Goal: Task Accomplishment & Management: Use online tool/utility

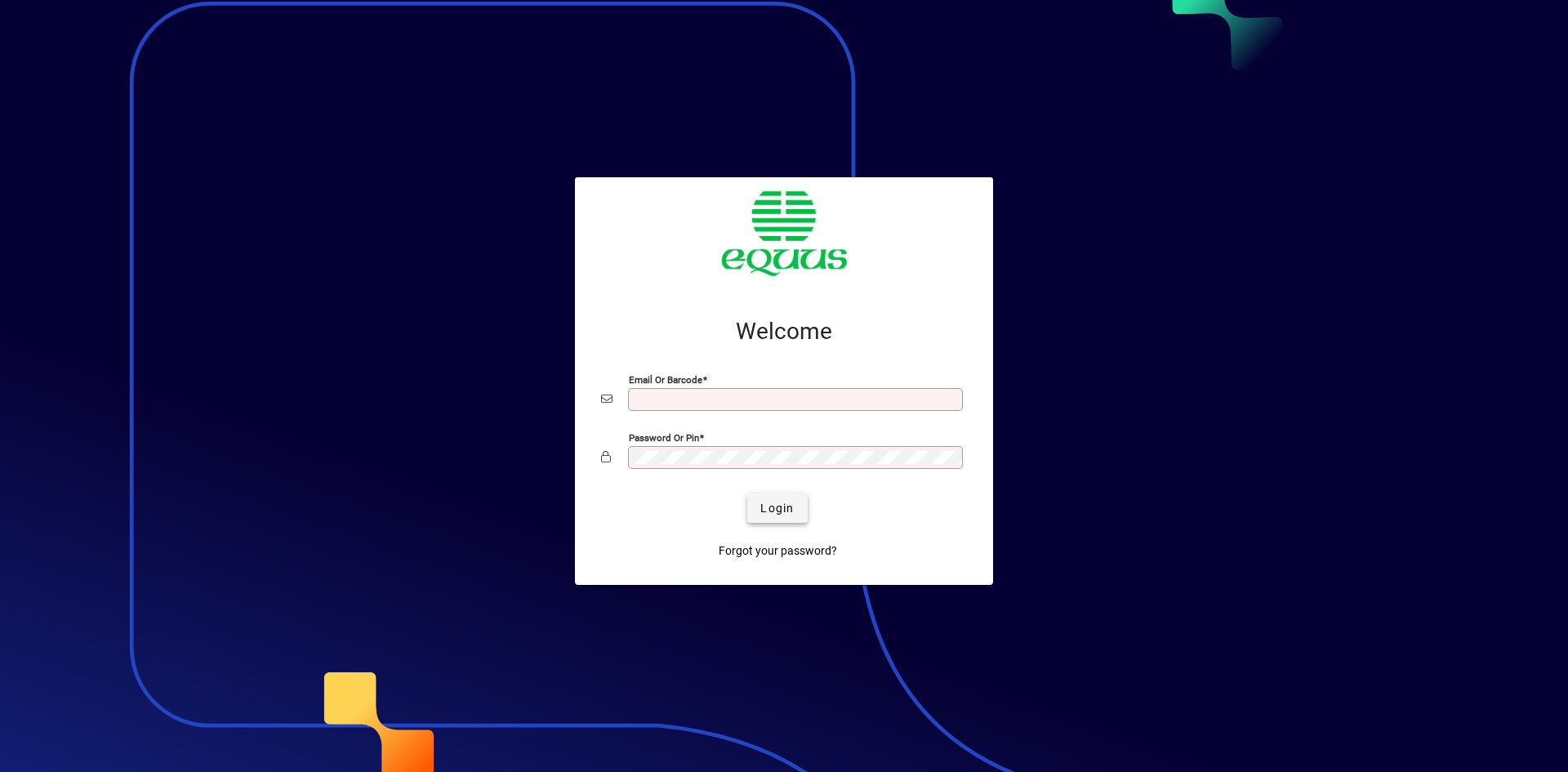
type input "**********"
click at [764, 507] on span "Login" at bounding box center [777, 508] width 34 height 17
